Goal: Task Accomplishment & Management: Use online tool/utility

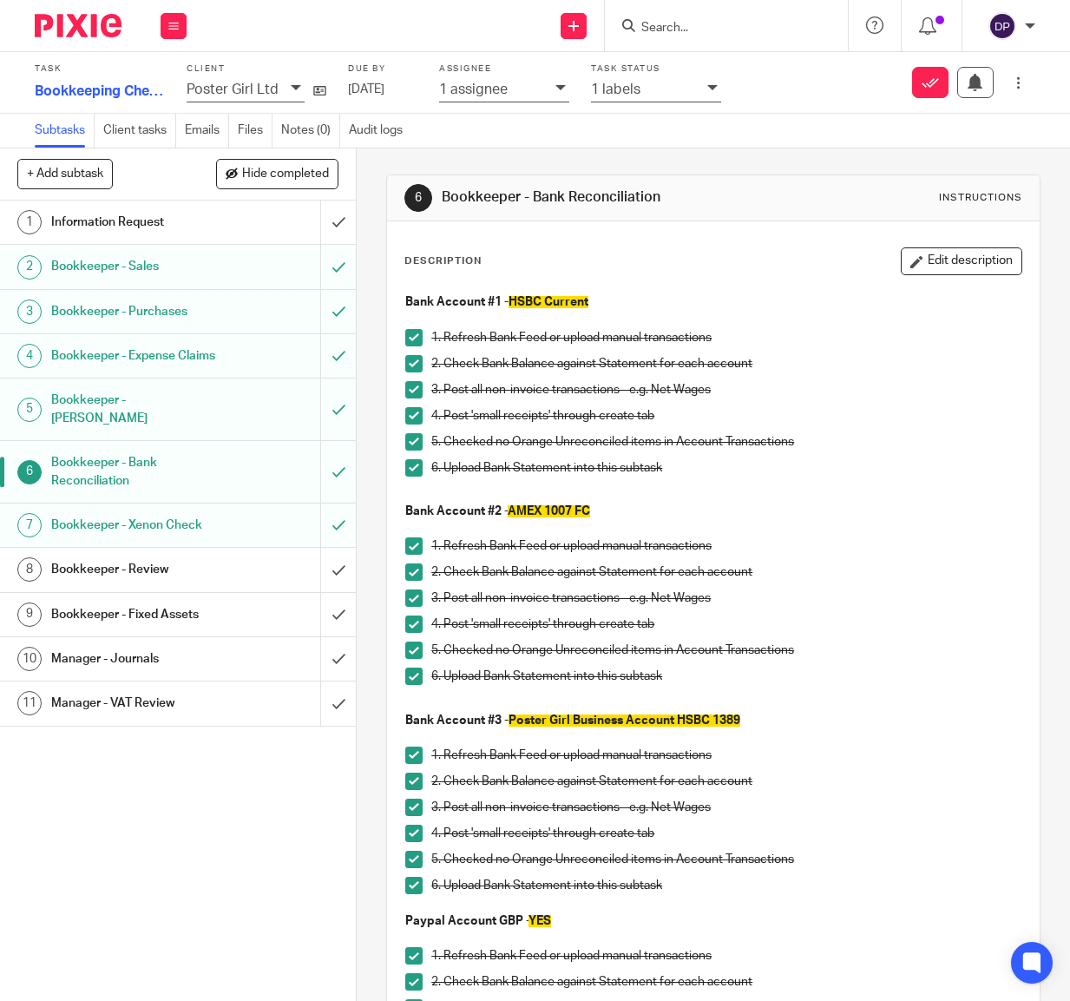
click at [111, 556] on h1 "Bookkeeper - Review" at bounding box center [135, 569] width 168 height 26
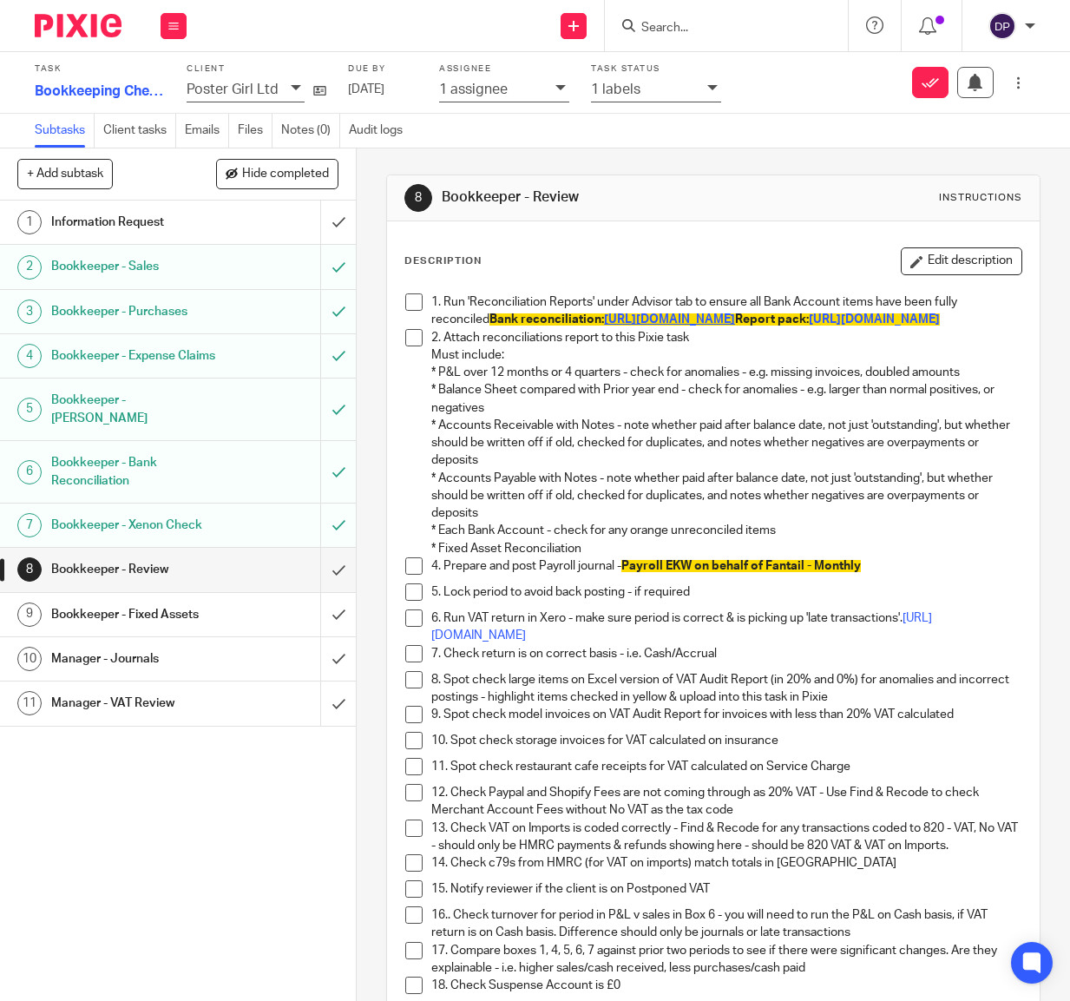
click at [684, 320] on span "[URL][DOMAIN_NAME]" at bounding box center [669, 319] width 131 height 12
click at [621, 321] on span "[URL][DOMAIN_NAME]" at bounding box center [669, 319] width 131 height 12
click at [419, 346] on span at bounding box center [413, 337] width 17 height 17
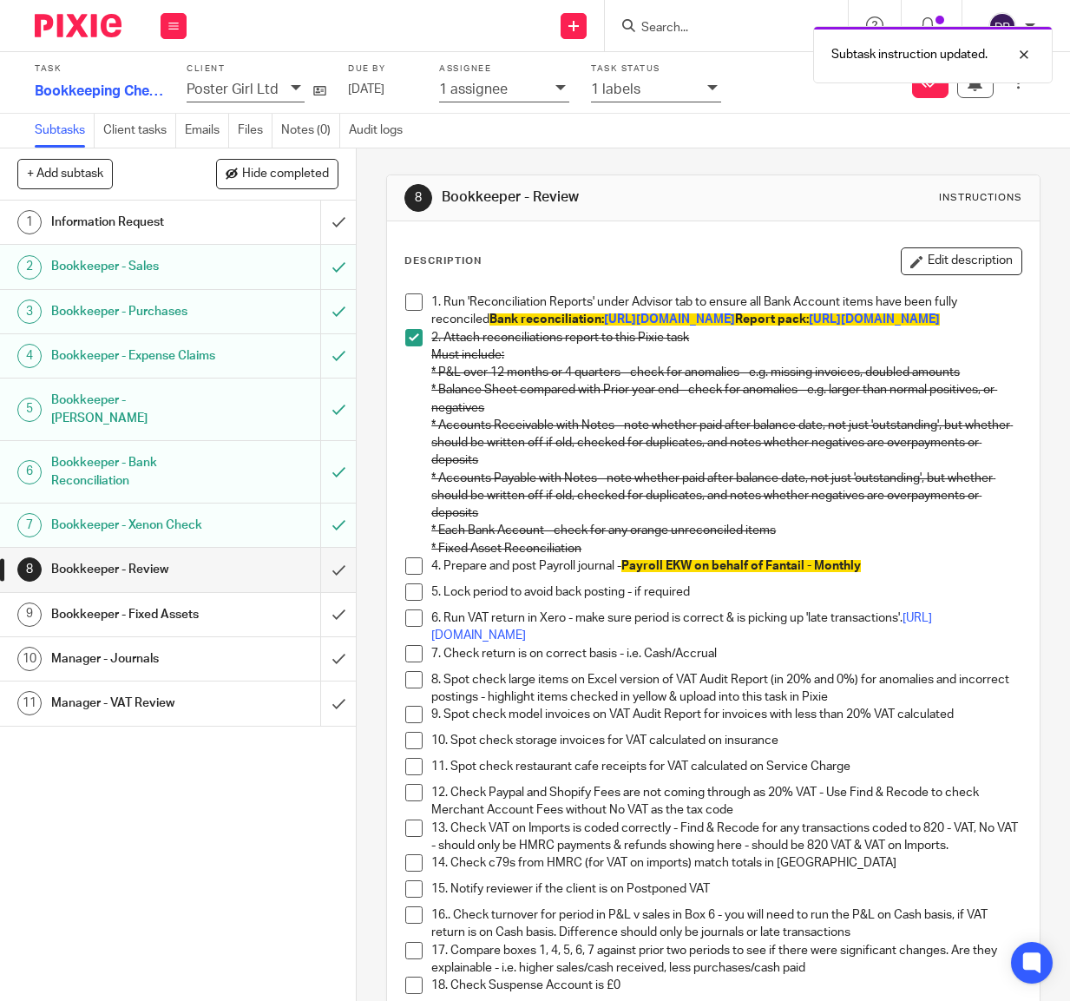
click at [424, 306] on li "1. Run 'Reconciliation Reports' under Advisor tab to ensure all Bank Account it…" at bounding box center [713, 311] width 616 height 36
click at [415, 303] on span at bounding box center [413, 301] width 17 height 17
click at [417, 575] on span at bounding box center [413, 565] width 17 height 17
click at [503, 641] on link "[URL][DOMAIN_NAME]" at bounding box center [681, 627] width 501 height 30
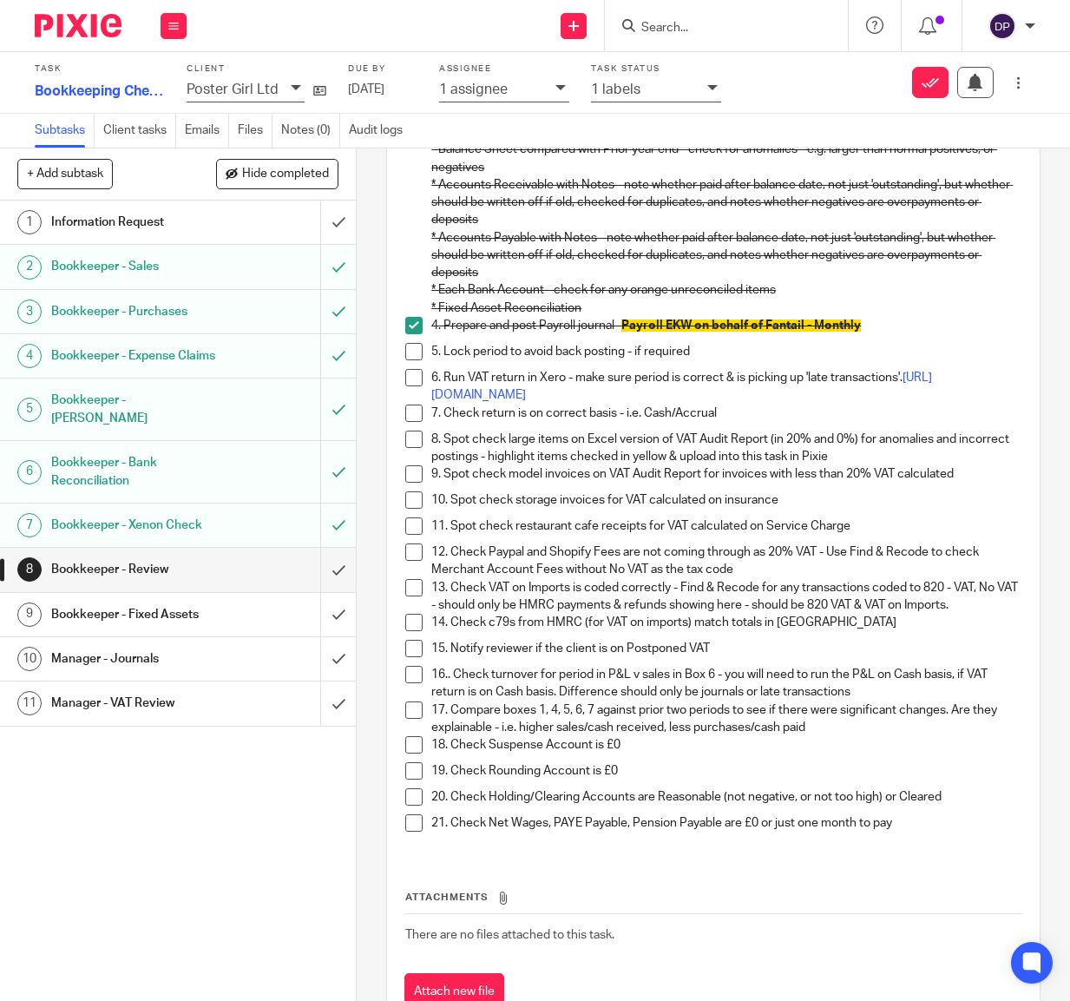
scroll to position [243, 0]
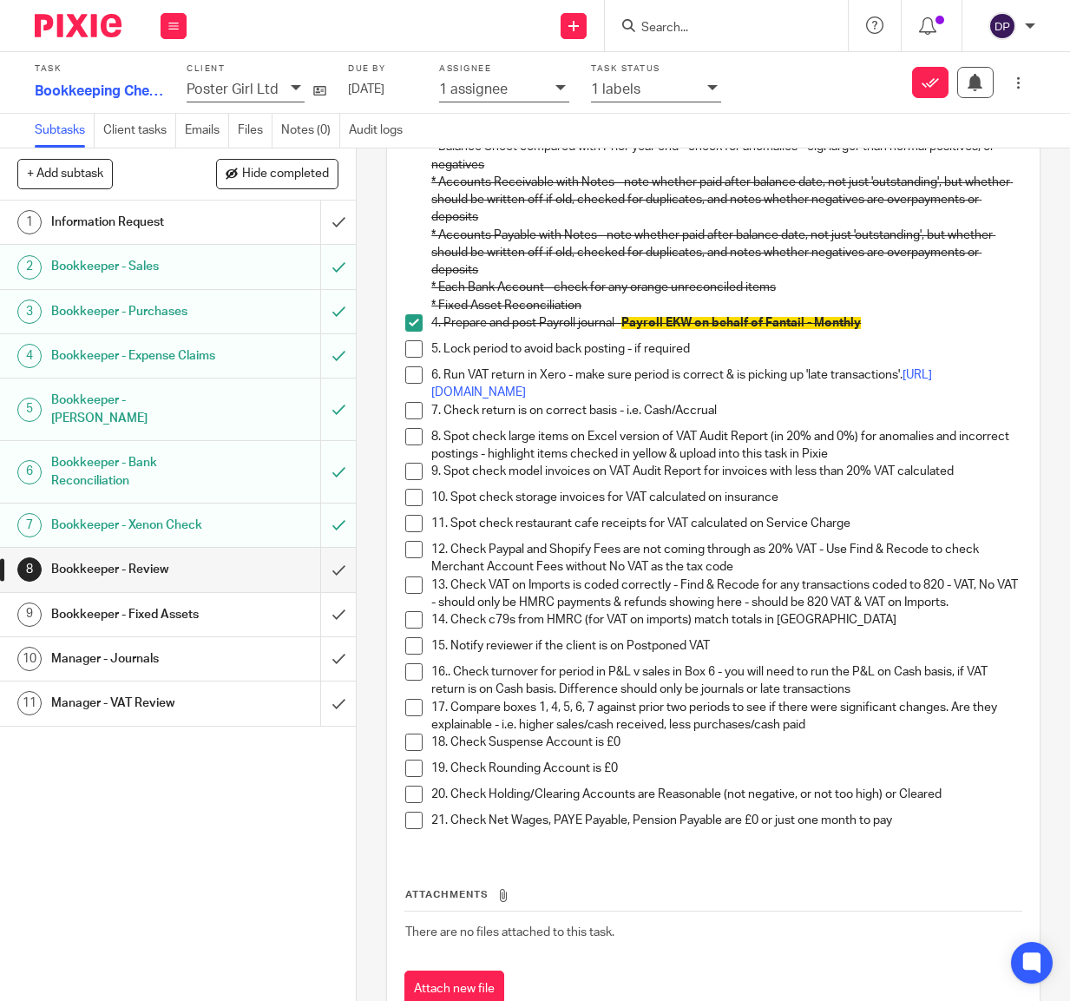
drag, startPoint x: 416, startPoint y: 424, endPoint x: 418, endPoint y: 437, distance: 13.1
click at [416, 419] on span at bounding box center [413, 410] width 17 height 17
click at [414, 445] on span at bounding box center [413, 436] width 17 height 17
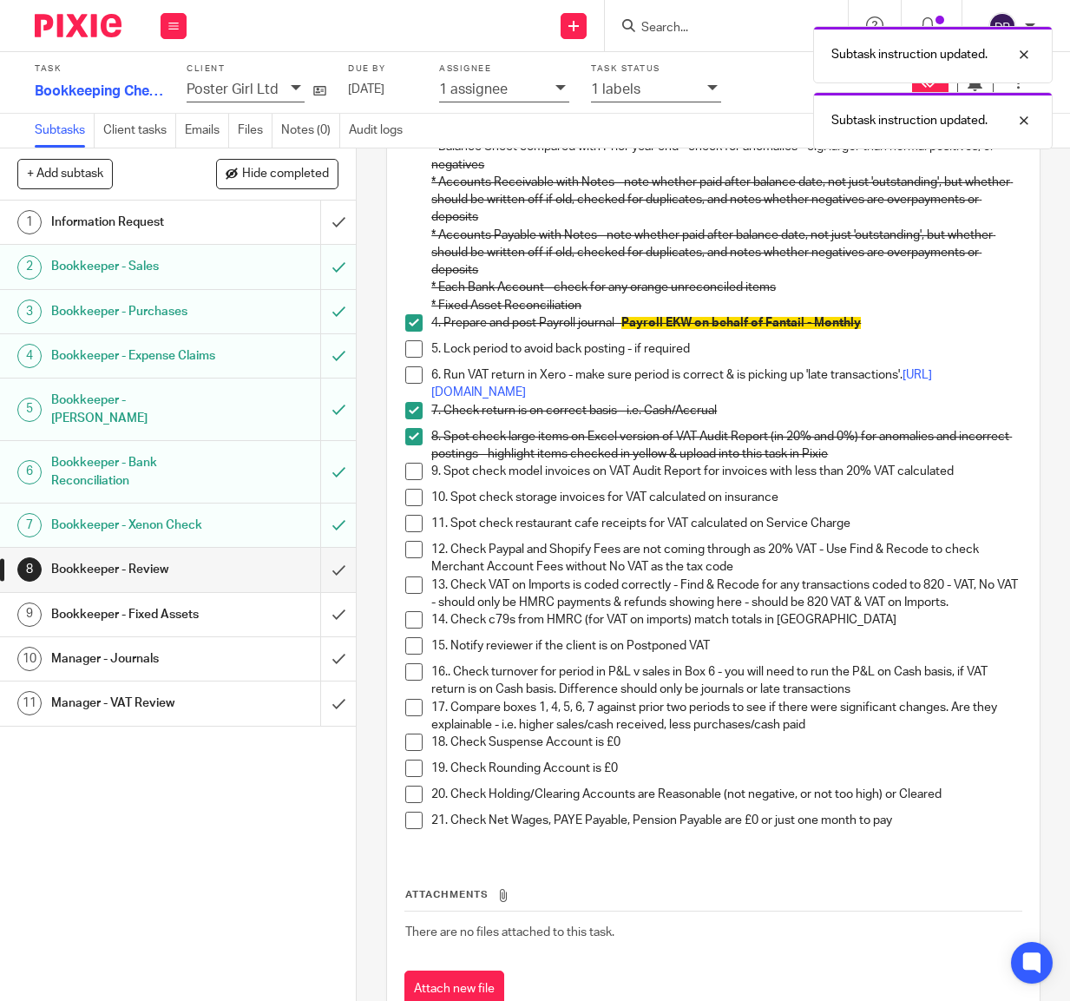
click at [411, 479] on span at bounding box center [413, 471] width 17 height 17
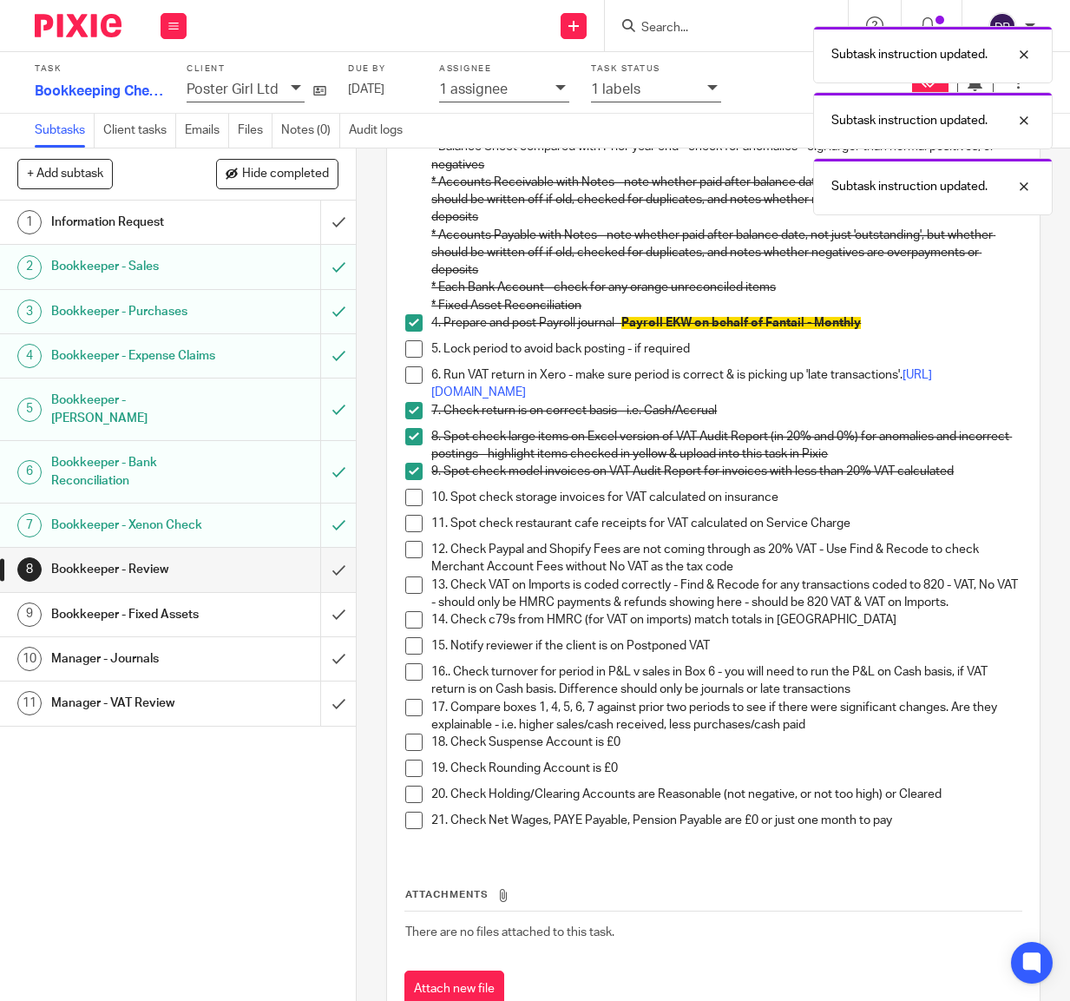
click at [417, 506] on span at bounding box center [413, 497] width 17 height 17
click at [417, 541] on li "11. Spot check restaurant cafe receipts for VAT calculated on Service Charge" at bounding box center [713, 528] width 616 height 26
click at [418, 532] on span at bounding box center [413, 523] width 17 height 17
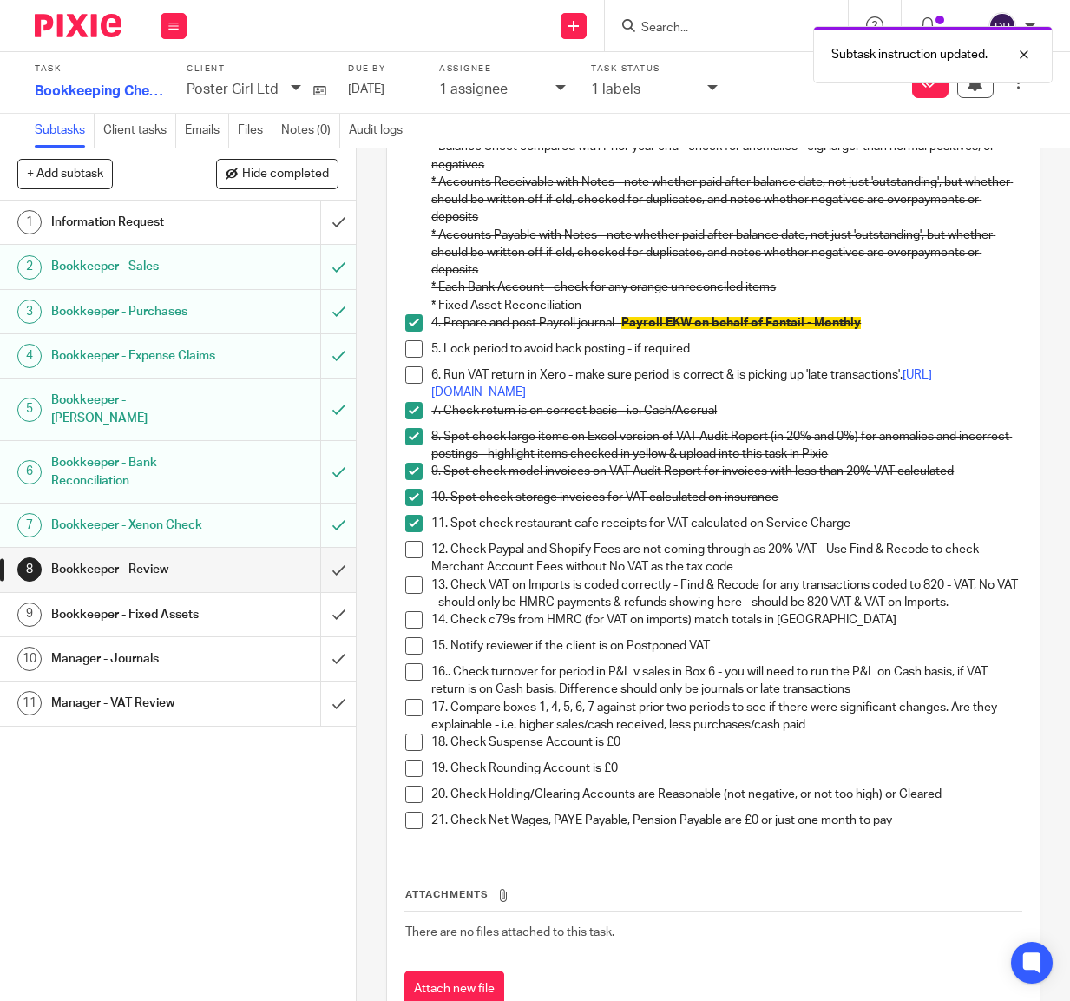
click at [418, 558] on span at bounding box center [413, 549] width 17 height 17
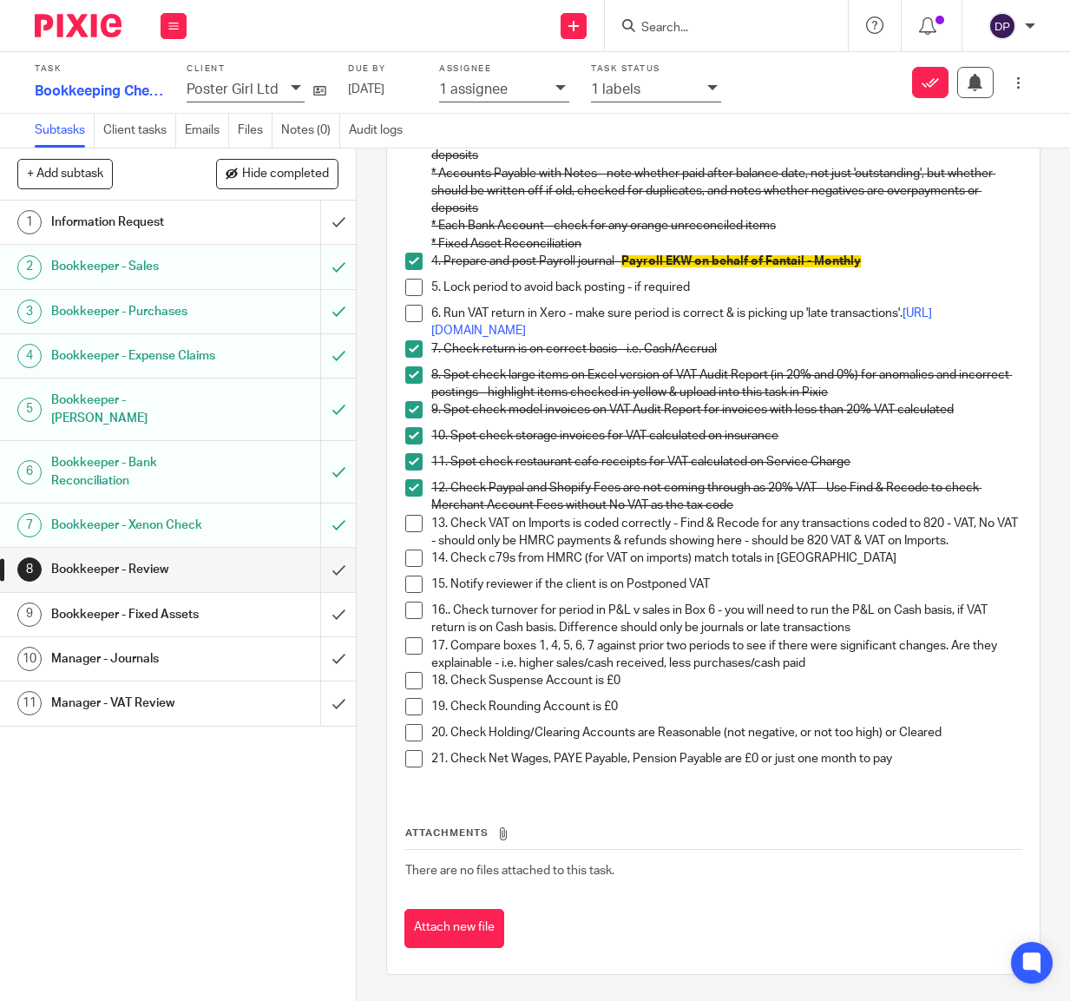
scroll to position [316, 0]
click at [141, 454] on h1 "Bookkeeper - Bank Reconciliation" at bounding box center [135, 472] width 168 height 44
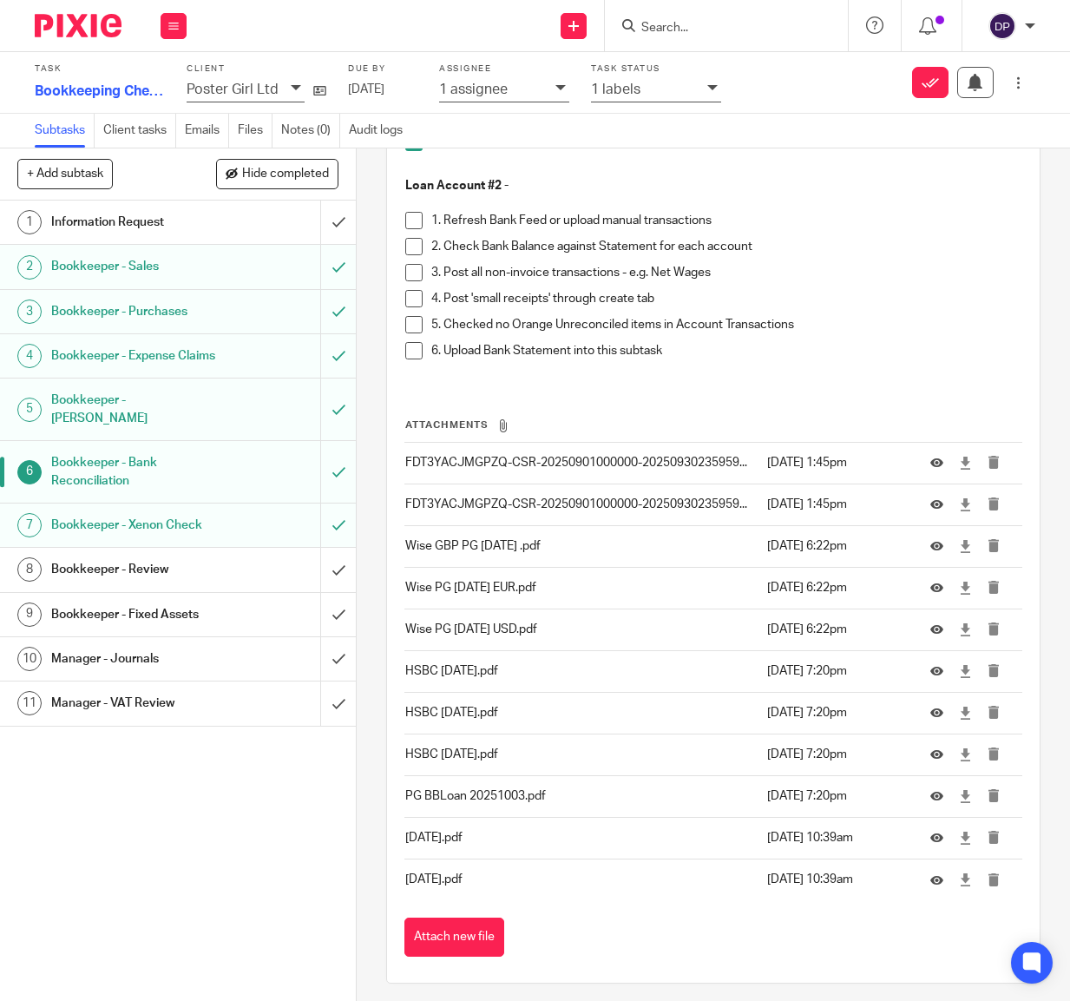
scroll to position [3172, 0]
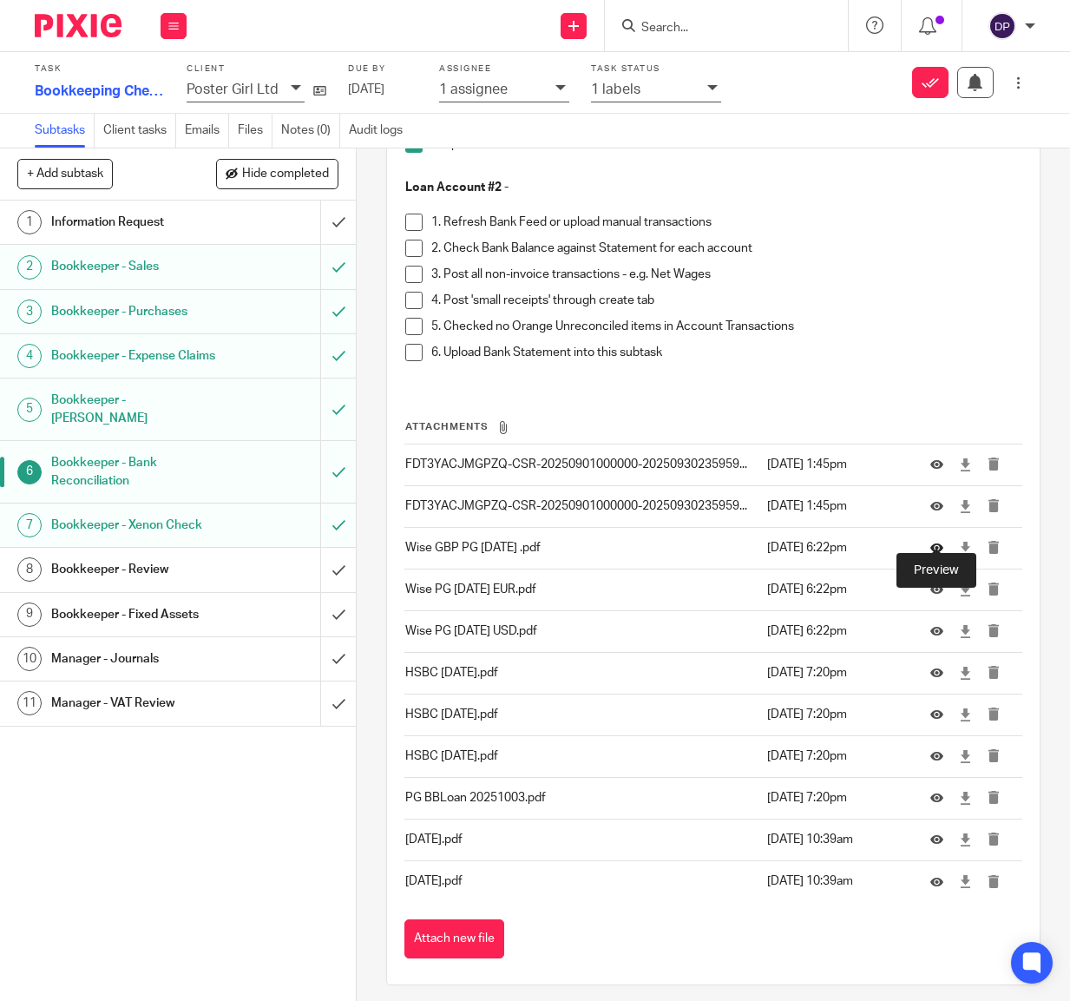
click at [942, 542] on icon at bounding box center [937, 548] width 13 height 13
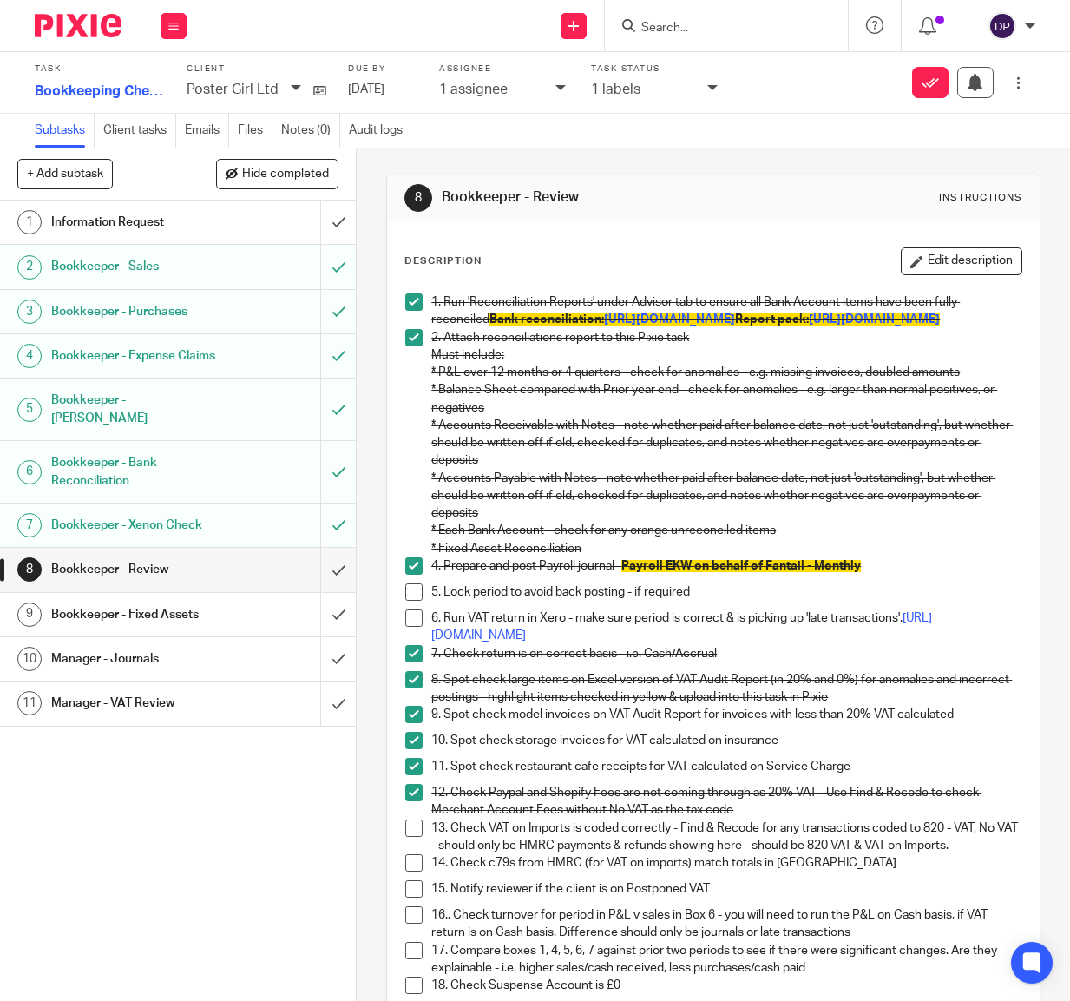
click at [750, 208] on div "8 Bookkeeper - Review Instructions" at bounding box center [713, 198] width 618 height 28
click at [151, 556] on h1 "Bookkeeper - Review" at bounding box center [135, 569] width 168 height 26
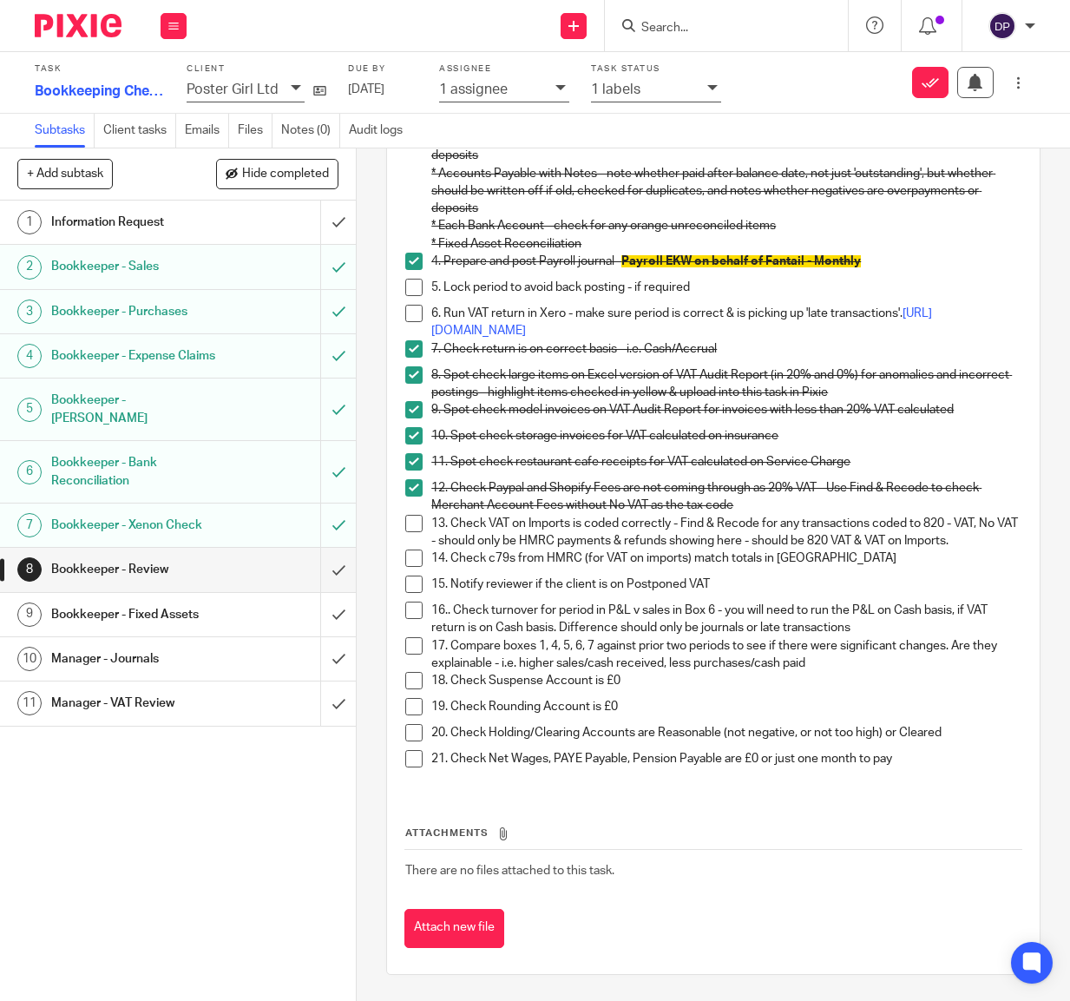
scroll to position [316, 0]
click at [456, 934] on button "Attach new file" at bounding box center [454, 928] width 100 height 39
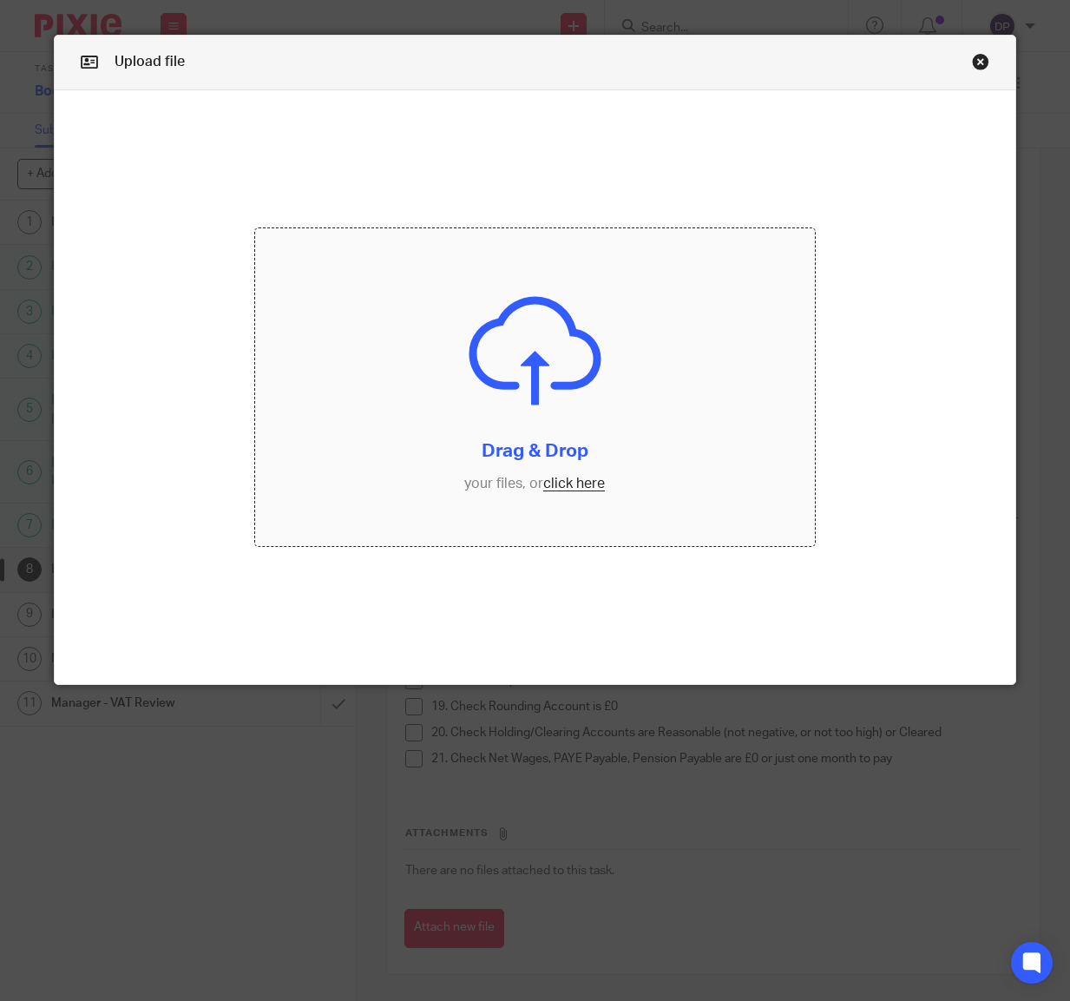
click at [549, 481] on input "file" at bounding box center [534, 387] width 559 height 318
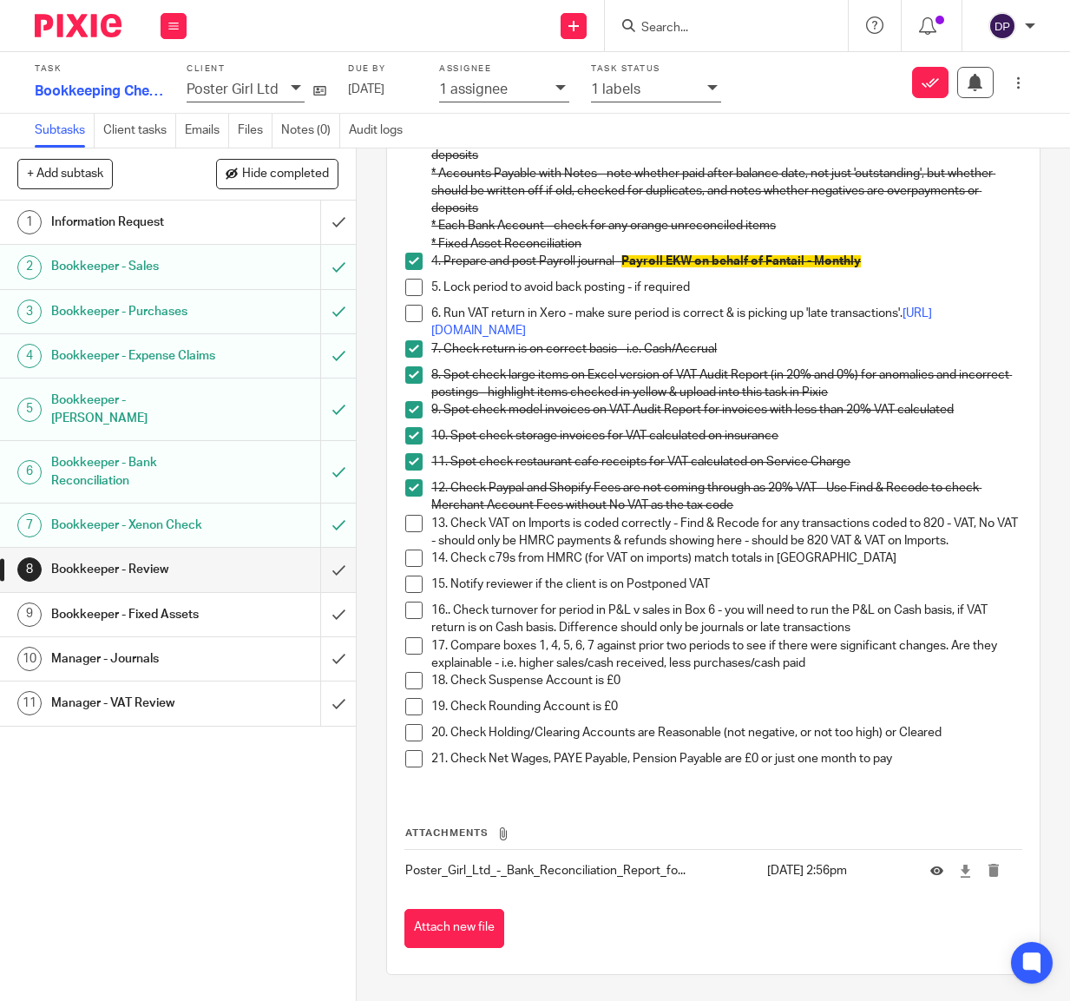
scroll to position [316, 0]
